Goal: Check status

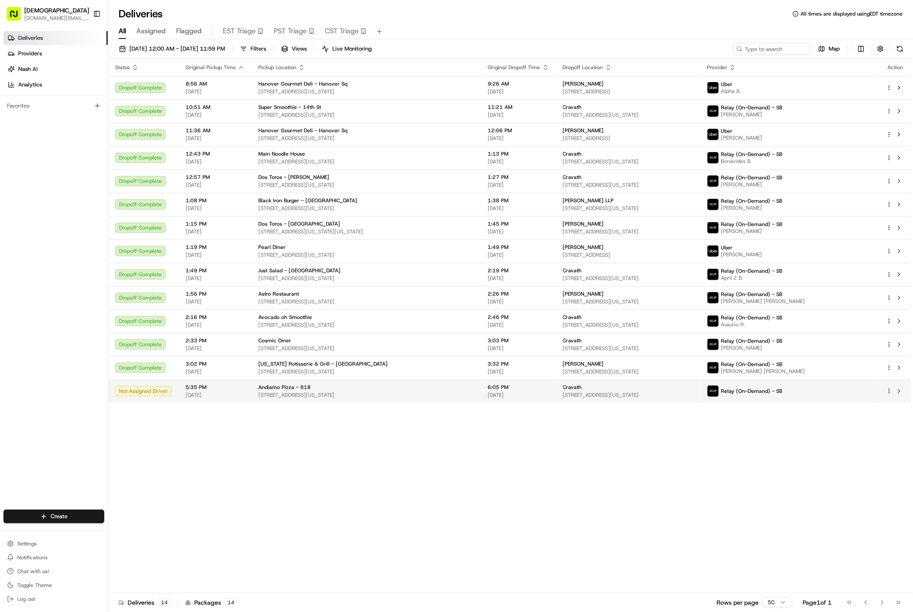
click at [700, 401] on td "Cravath 375 9th Ave, New York, NY 10001, USA" at bounding box center [628, 391] width 144 height 23
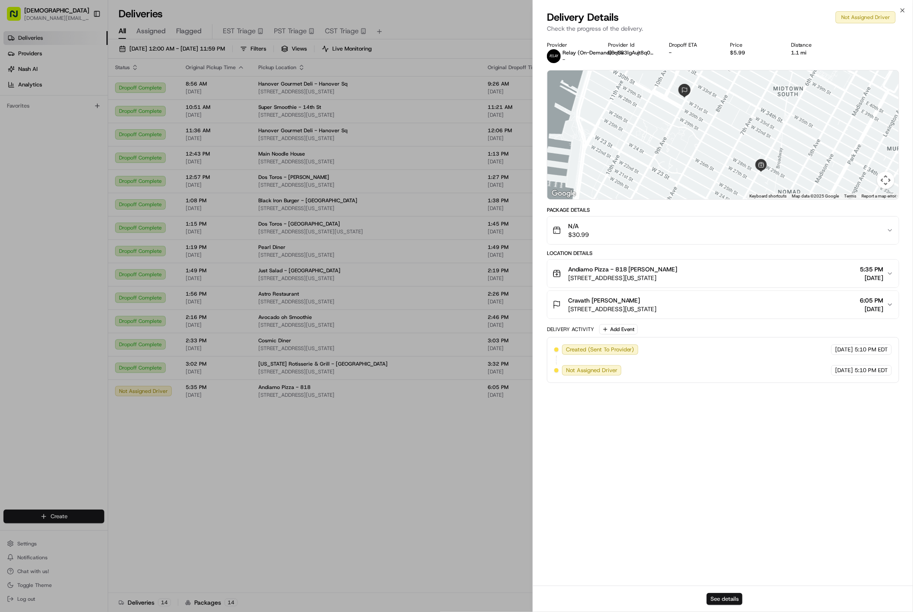
drag, startPoint x: 736, startPoint y: 601, endPoint x: 738, endPoint y: 594, distance: 6.8
click at [738, 594] on button "See details" at bounding box center [724, 599] width 36 height 12
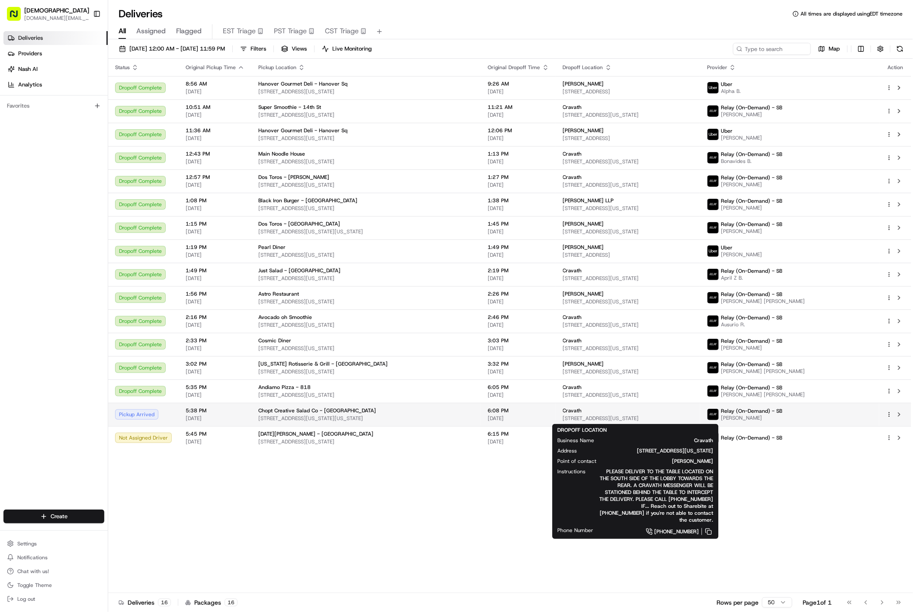
click at [674, 411] on div "Cravath" at bounding box center [628, 410] width 131 height 7
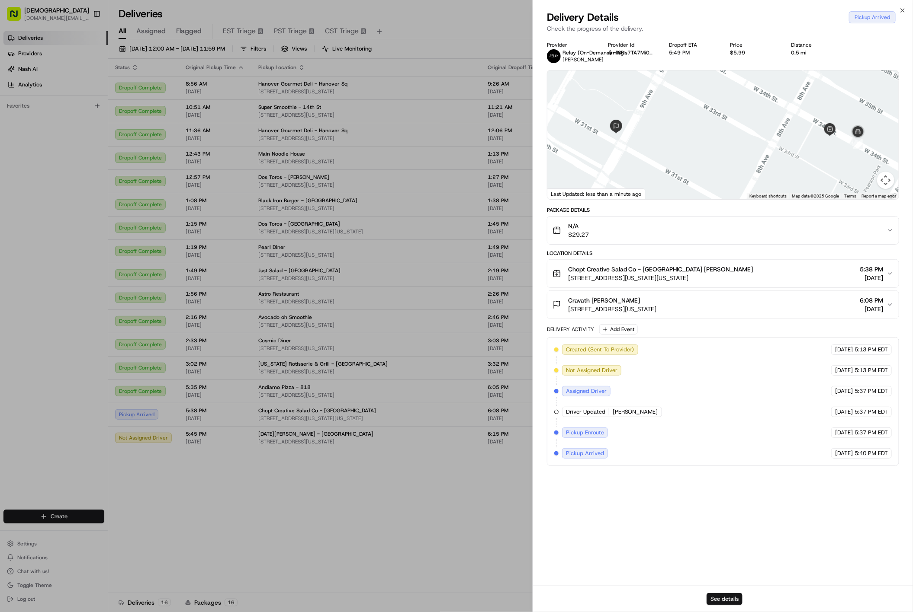
click at [728, 595] on button "See details" at bounding box center [724, 599] width 36 height 12
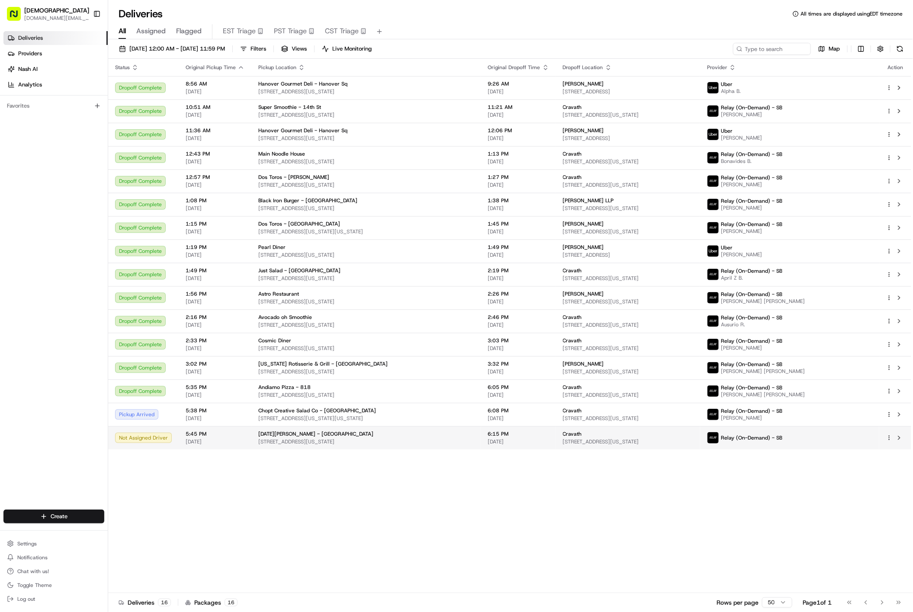
click at [408, 440] on span "153 E 43rd St, New York, NY 10017, USA" at bounding box center [366, 442] width 216 height 7
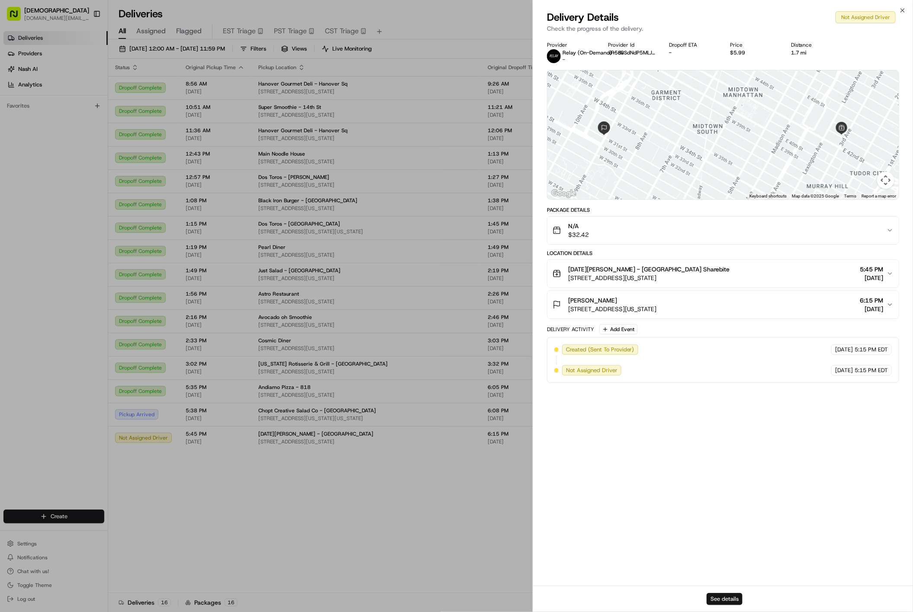
click at [737, 597] on button "See details" at bounding box center [724, 599] width 36 height 12
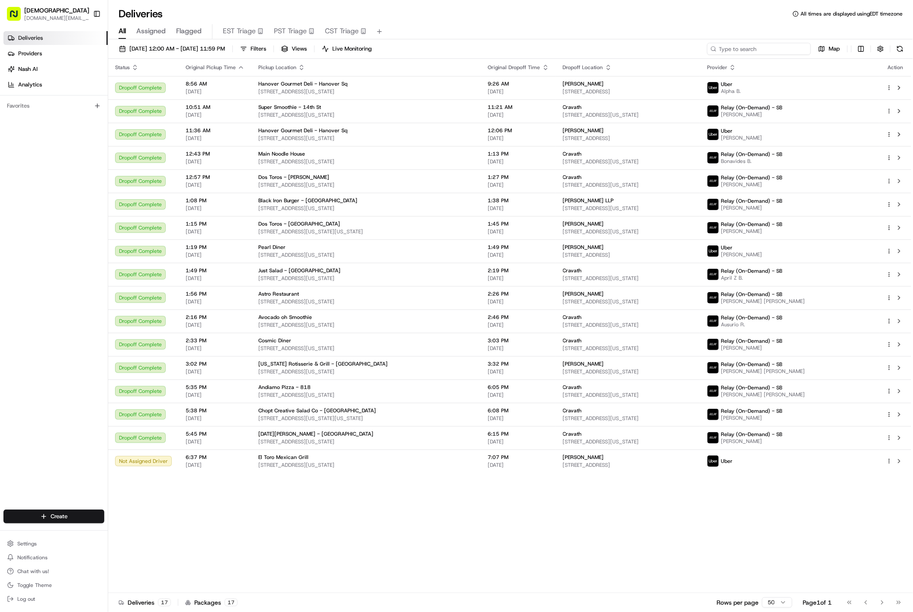
click at [756, 48] on input at bounding box center [759, 49] width 104 height 12
paste input "FF08232580243"
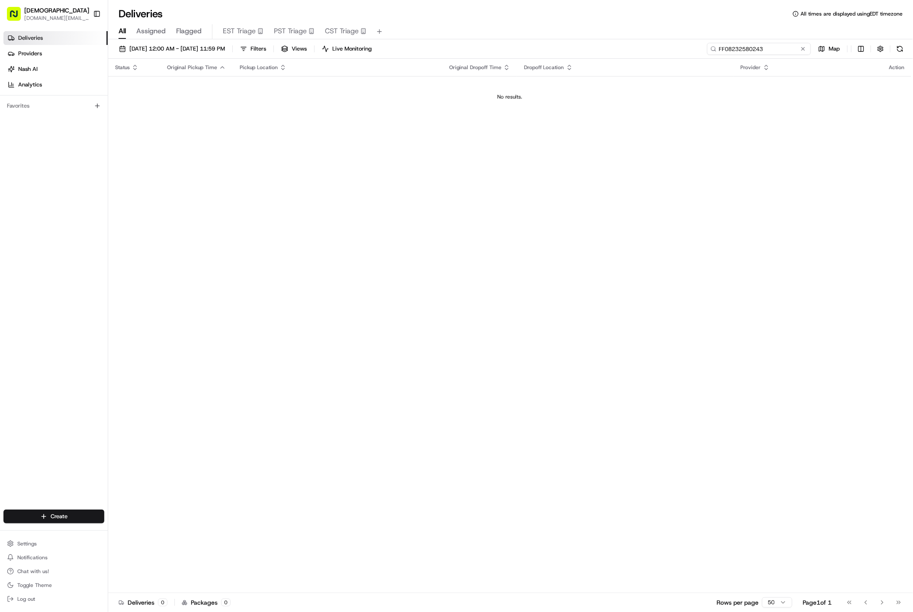
type input "FF08232580243"
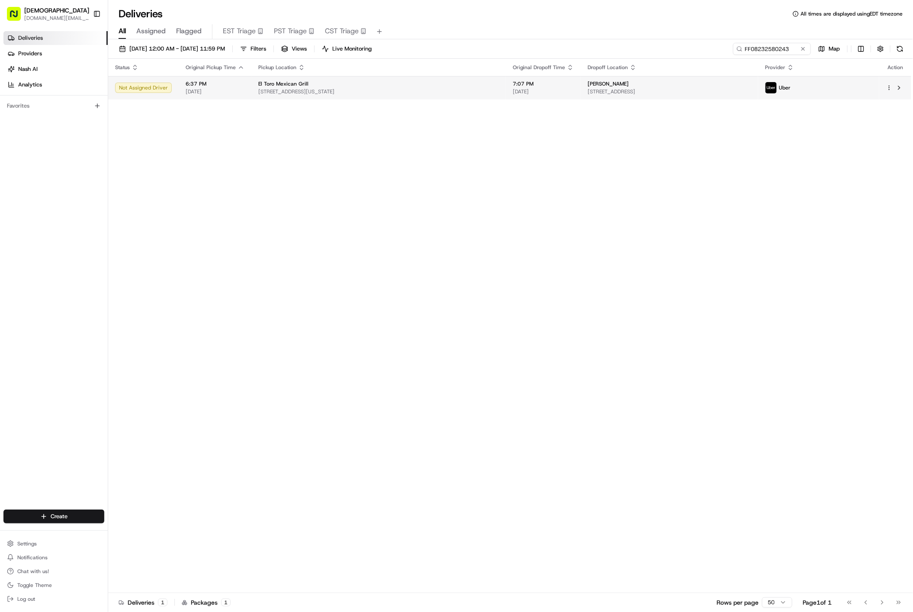
click at [683, 84] on div "Fried Frank" at bounding box center [668, 83] width 163 height 7
click at [662, 93] on span "[STREET_ADDRESS]" at bounding box center [668, 91] width 163 height 7
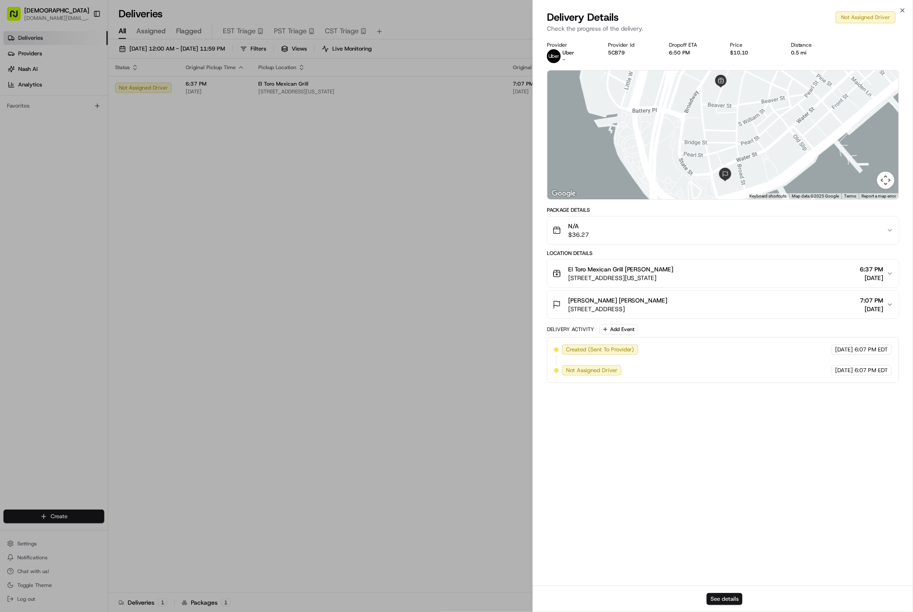
click at [724, 601] on button "See details" at bounding box center [724, 599] width 36 height 12
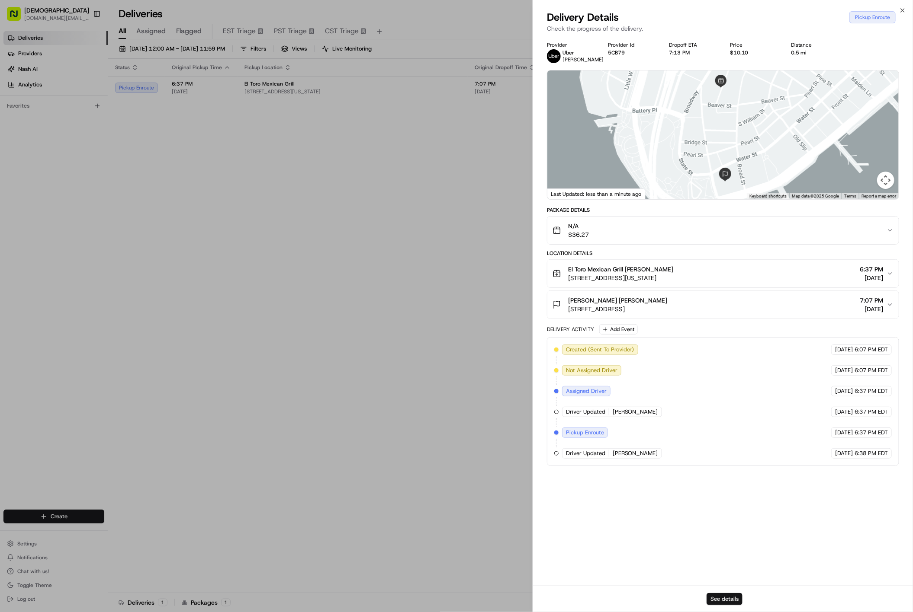
click at [728, 593] on button "See details" at bounding box center [724, 599] width 36 height 12
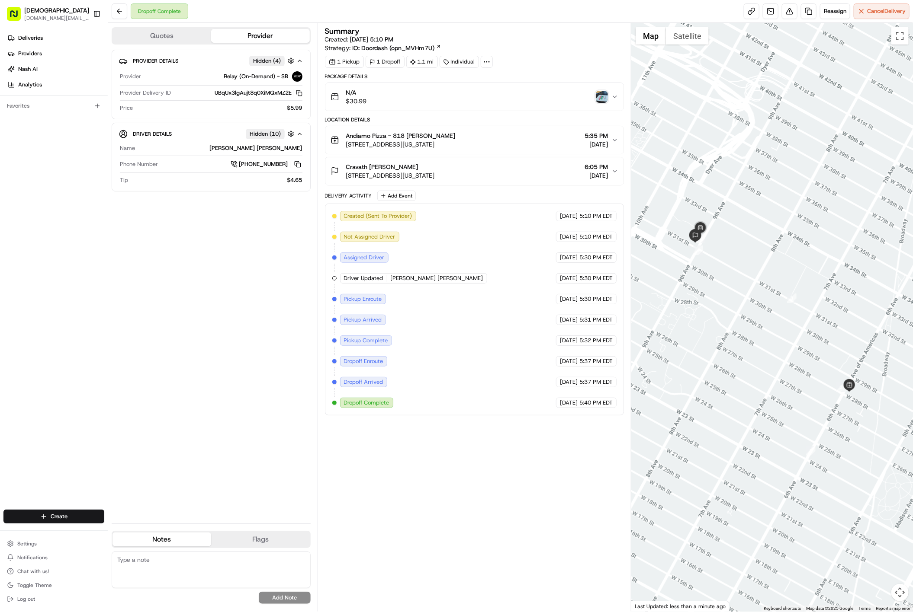
click at [601, 95] on img "button" at bounding box center [602, 97] width 12 height 12
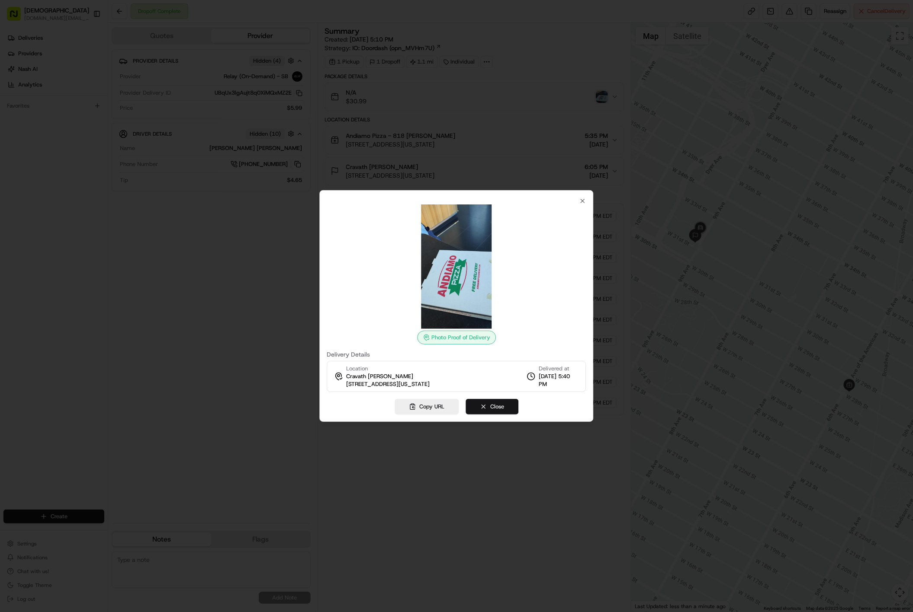
click at [499, 409] on button "Close" at bounding box center [491, 407] width 53 height 16
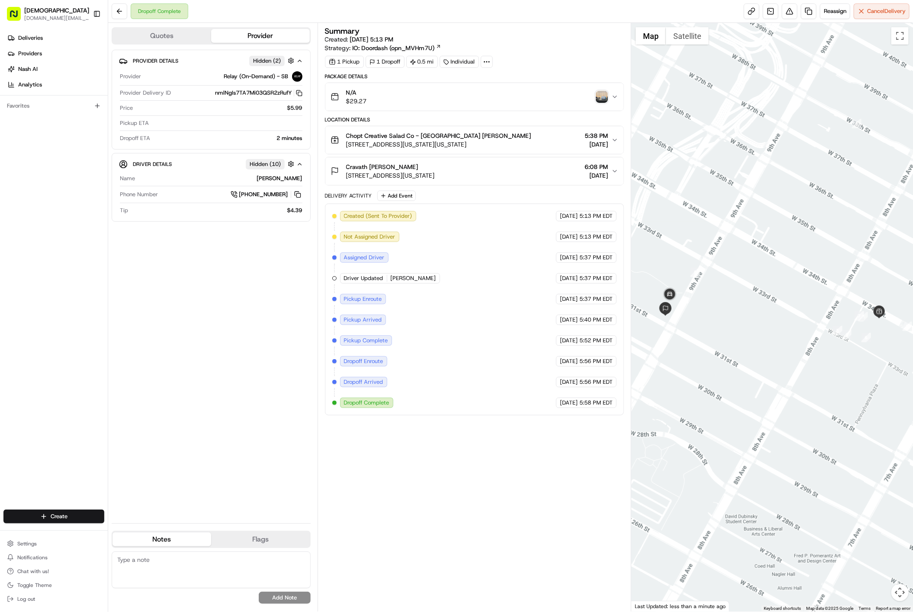
click at [609, 96] on div "N/A $29.27" at bounding box center [470, 96] width 281 height 17
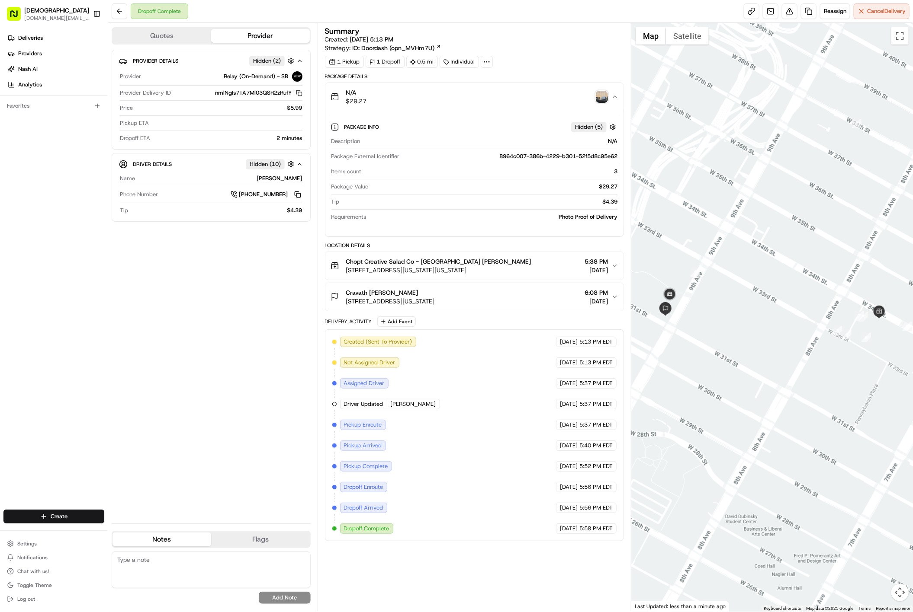
click at [602, 101] on img "button" at bounding box center [602, 97] width 12 height 12
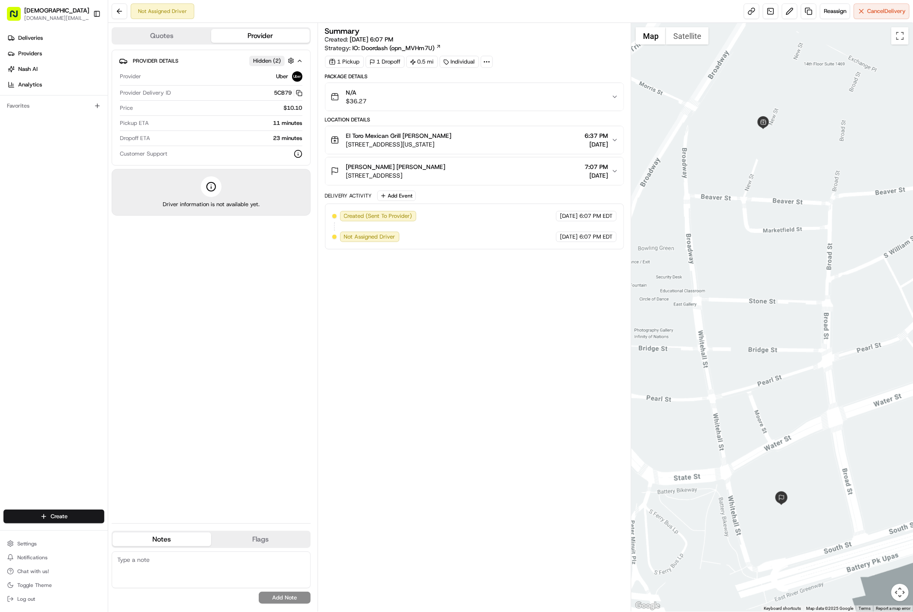
click at [496, 411] on div "Summary Created: [DATE] 6:07 PM Strategy: IO: Doordash (opn_MVHm7U) 1 Pickup 1 …" at bounding box center [474, 317] width 299 height 580
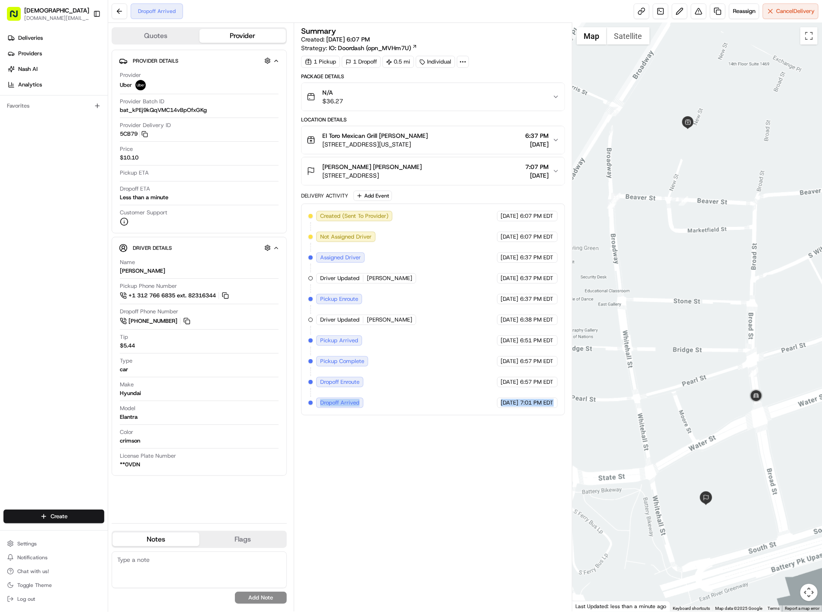
copy div "Dropoff Arrived Uber [DATE] 7:01 PM EDT"
drag, startPoint x: 317, startPoint y: 409, endPoint x: 542, endPoint y: 427, distance: 225.2
click at [542, 427] on div "Summary Created: [DATE] 6:07 PM Strategy: IO: Doordash (opn_MVHm7U) 1 Pickup 1 …" at bounding box center [433, 317] width 264 height 580
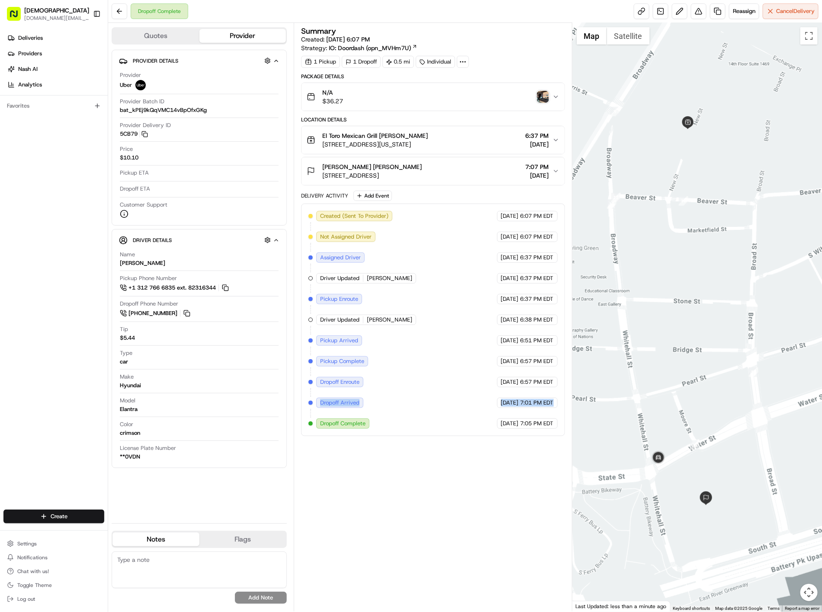
click at [538, 98] on img "button" at bounding box center [543, 97] width 12 height 12
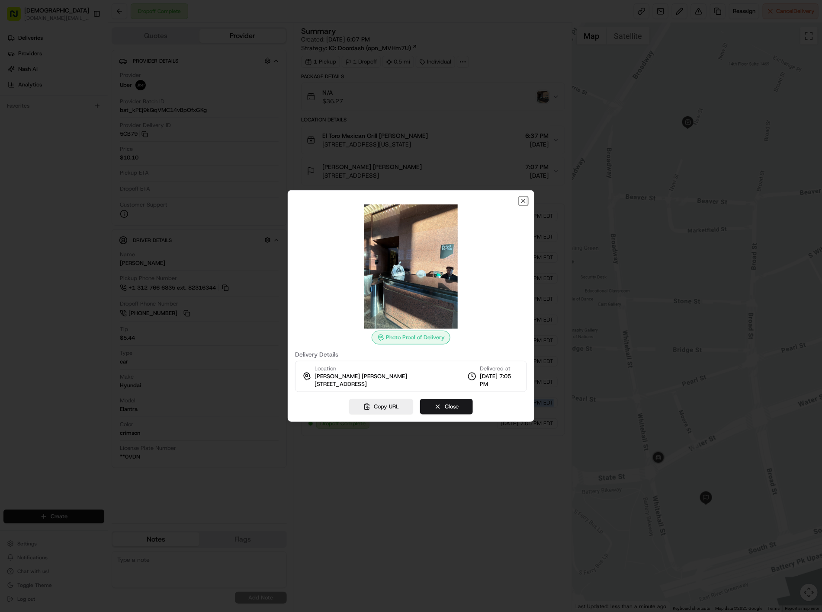
click at [526, 202] on icon "button" at bounding box center [523, 201] width 7 height 7
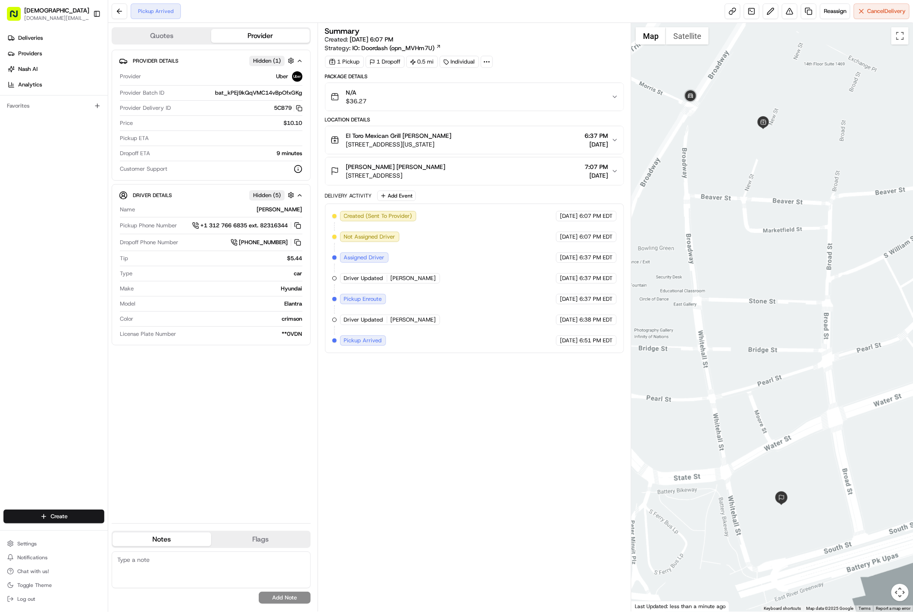
click at [158, 5] on div "Pickup Arrived" at bounding box center [156, 11] width 50 height 16
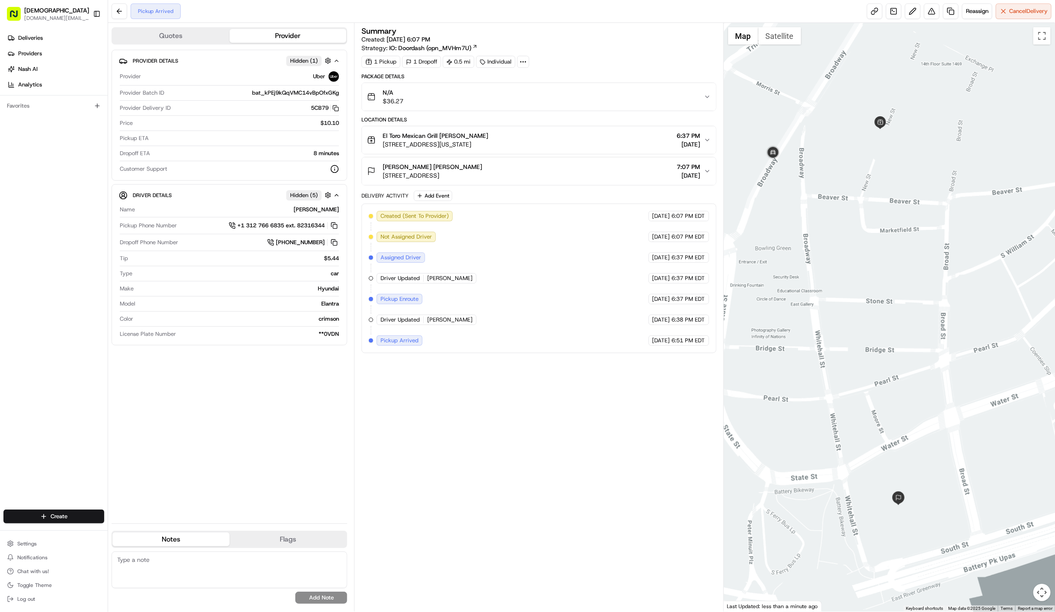
click at [529, 465] on div "Summary Created: 08/23/2025 6:07 PM Strategy: IO: Doordash (opn_MVHm7U) 1 Picku…" at bounding box center [539, 317] width 355 height 580
